Goal: Information Seeking & Learning: Find specific fact

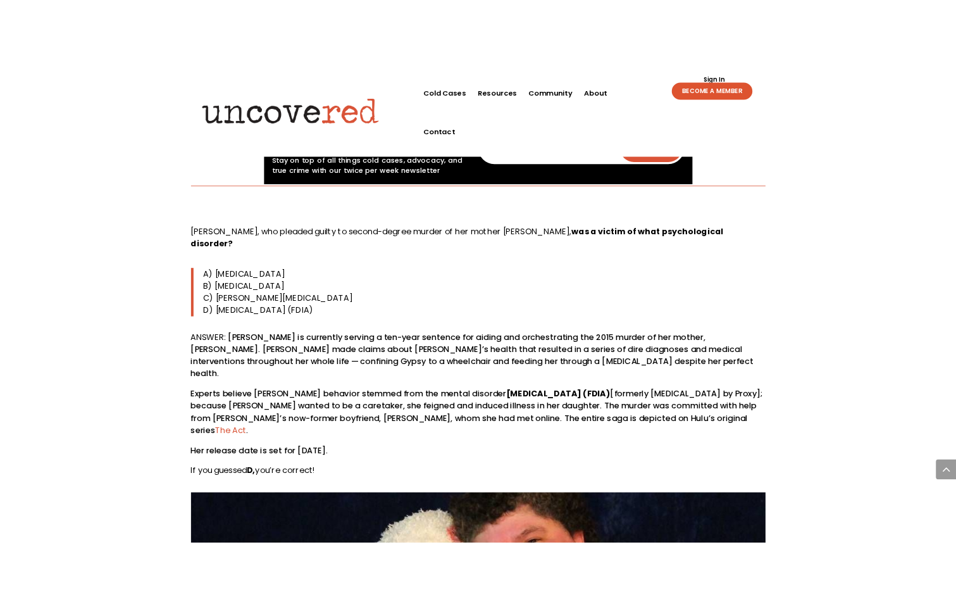
scroll to position [633, 0]
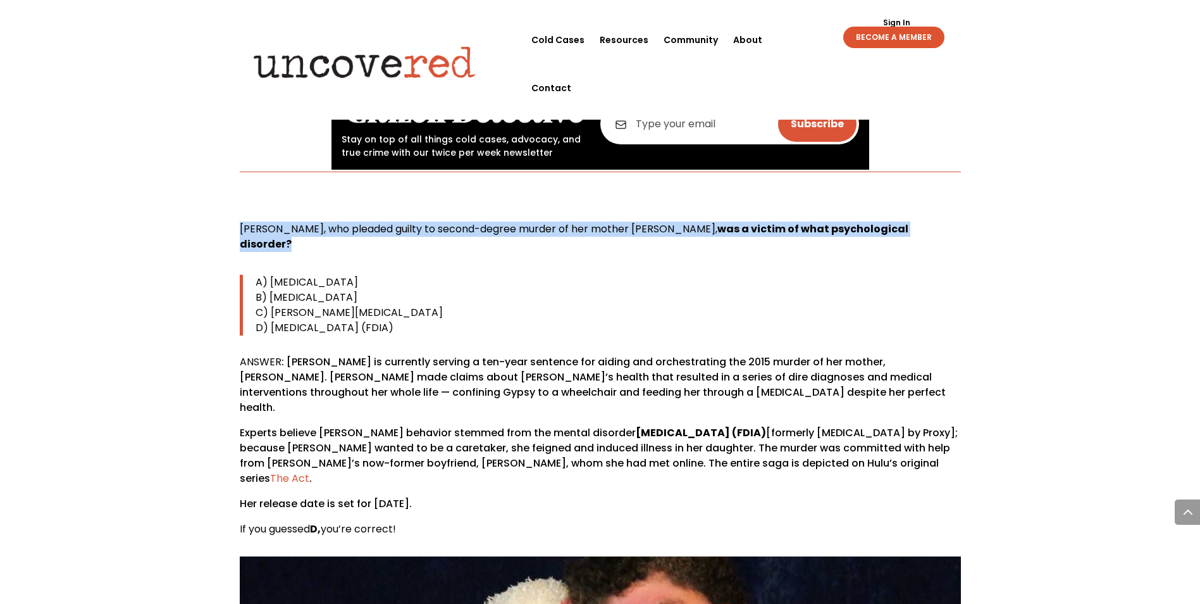
drag, startPoint x: 240, startPoint y: 228, endPoint x: 956, endPoint y: 230, distance: 716.1
click at [956, 230] on p "[PERSON_NAME], who pleaded guilty to second-degree murder of her mother [PERSON…" at bounding box center [600, 241] width 721 height 40
drag, startPoint x: 956, startPoint y: 230, endPoint x: 917, endPoint y: 228, distance: 39.3
copy p "[PERSON_NAME], who pleaded guilty to second-degree murder of her mother [PERSON…"
drag, startPoint x: 271, startPoint y: 311, endPoint x: 509, endPoint y: 316, distance: 238.5
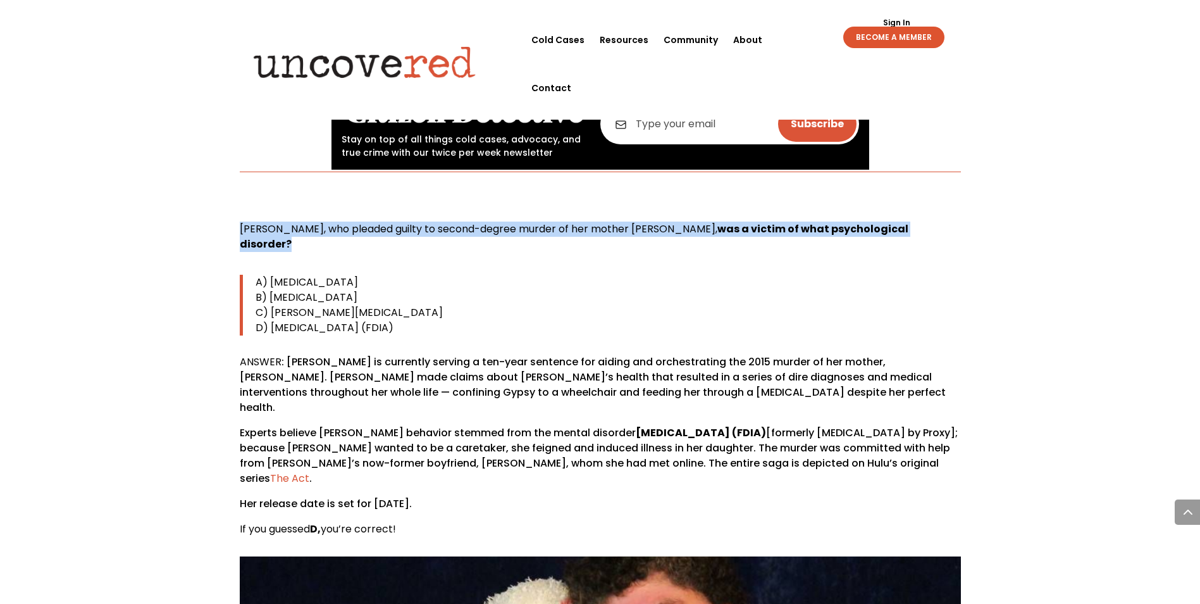
click at [509, 320] on p "D) [MEDICAL_DATA] (FDIA)" at bounding box center [608, 327] width 705 height 15
copy span "[MEDICAL_DATA] (FDIA)"
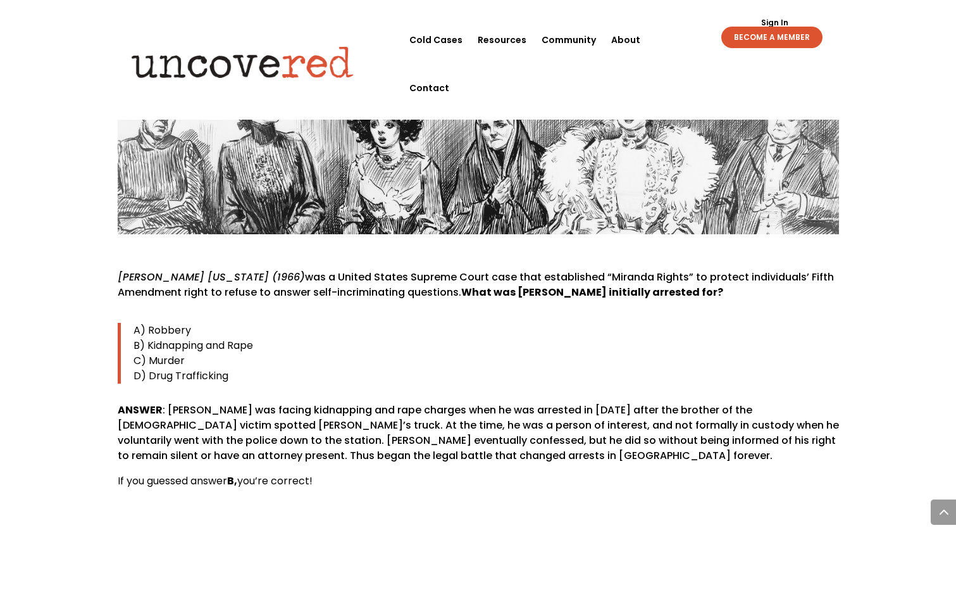
scroll to position [3922, 0]
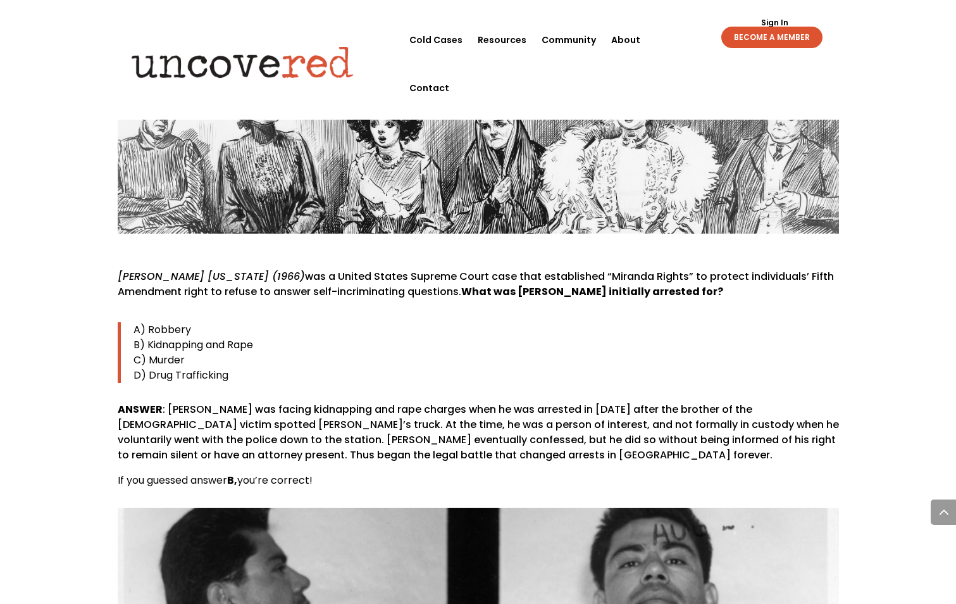
drag, startPoint x: 643, startPoint y: 232, endPoint x: 115, endPoint y: 214, distance: 529.2
drag, startPoint x: 115, startPoint y: 214, endPoint x: 154, endPoint y: 228, distance: 41.4
copy p "[PERSON_NAME] [US_STATE] (1966) was a United States Supreme Court case that est…"
drag, startPoint x: 259, startPoint y: 285, endPoint x: 147, endPoint y: 282, distance: 111.4
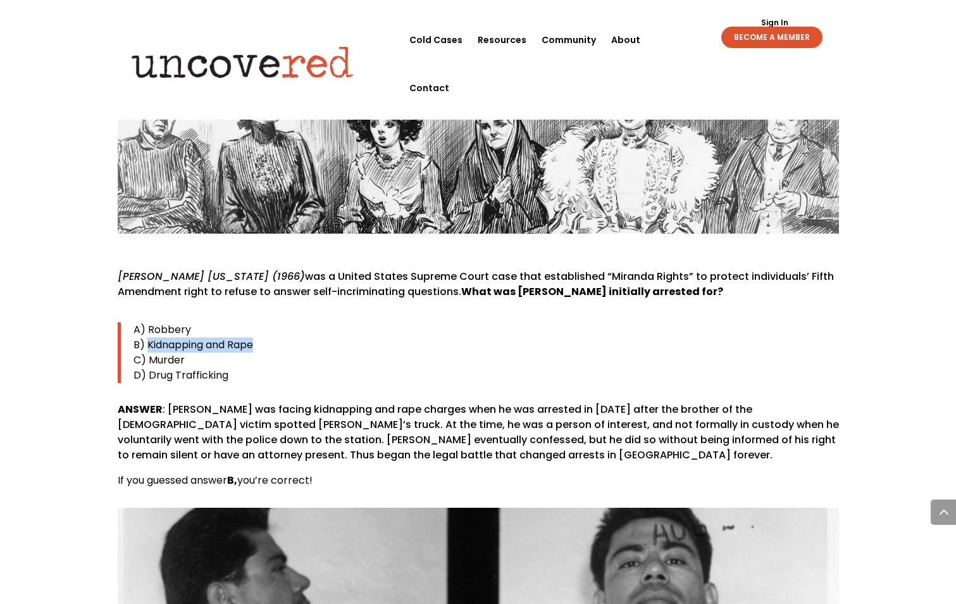
click at [147, 337] on p "B) Kidnapping and Rape" at bounding box center [485, 344] width 705 height 15
copy span "Kidnapping and Rape"
